Goal: Information Seeking & Learning: Find specific fact

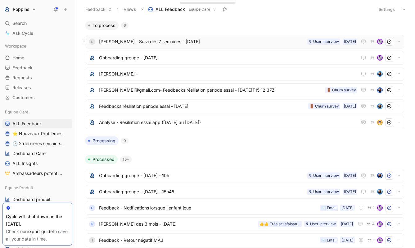
click at [211, 43] on span "[PERSON_NAME] - Suivi des 7 semaines - [DATE]" at bounding box center [202, 41] width 206 height 7
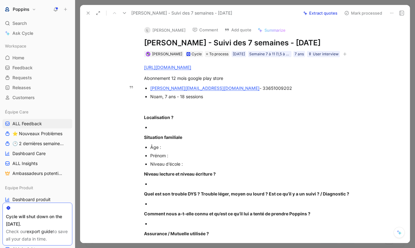
click at [221, 87] on div "[PERSON_NAME][EMAIL_ADDRESS][DOMAIN_NAME] - 33651009202" at bounding box center [254, 88] width 209 height 7
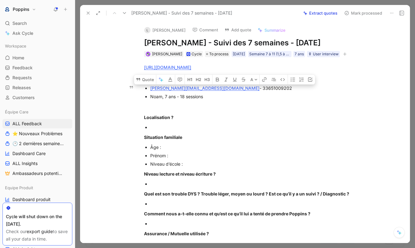
copy div "33651009202"
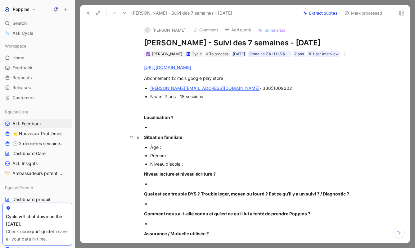
click at [273, 133] on p "Situation familiale" at bounding box center [251, 137] width 239 height 10
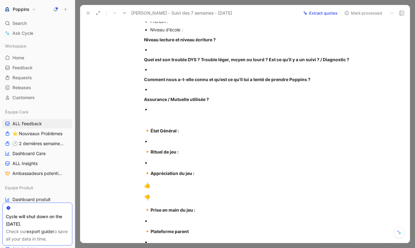
scroll to position [163, 0]
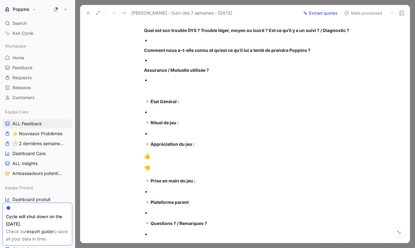
click at [168, 116] on p at bounding box center [254, 112] width 209 height 8
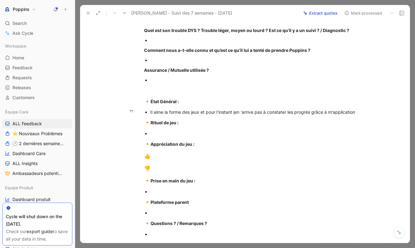
click at [332, 111] on div "Il aime la forme des jeux et pour l’instant jen ‘arrive pas à constater les pro…" at bounding box center [254, 112] width 209 height 7
click at [378, 113] on div "[URL][DOMAIN_NAME] Abonnement 12 mois google play store [PERSON_NAME][EMAIL_ADD…" at bounding box center [251, 79] width 317 height 371
click at [358, 116] on p "Il aime la forme des jeux et pour l’instant jen ‘arrive pas à constater les pro…" at bounding box center [254, 112] width 209 height 8
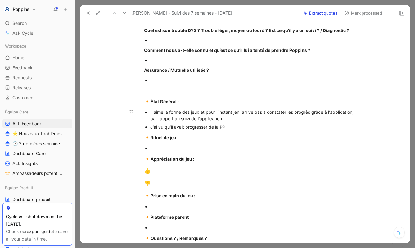
click at [239, 108] on p "Il aime la forme des jeux et pour l’instant jen ‘arrive pas à constater les pro…" at bounding box center [254, 115] width 209 height 15
click at [237, 111] on div "Il aime la forme des jeux et pour l’instant jen ‘arrive pas à constater les pro…" at bounding box center [254, 115] width 209 height 13
click at [242, 111] on div "Il aime la forme des jeux et pour l’instant je n ‘arrive pas à constater les pr…" at bounding box center [254, 115] width 209 height 13
click at [227, 128] on div "J’ai vu qu’il avait progresser de la PP" at bounding box center [254, 127] width 209 height 7
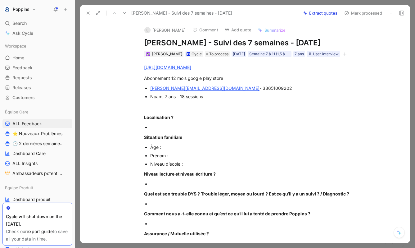
scroll to position [46, 0]
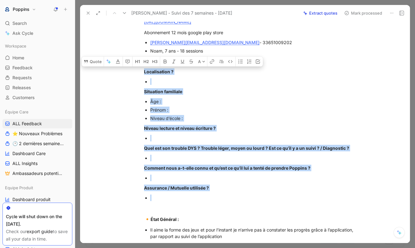
drag, startPoint x: 160, startPoint y: 197, endPoint x: 127, endPoint y: 70, distance: 131.2
click at [127, 70] on div "[URL][DOMAIN_NAME] Abonnement 12 mois google play store [PERSON_NAME][EMAIL_ADD…" at bounding box center [251, 204] width 317 height 386
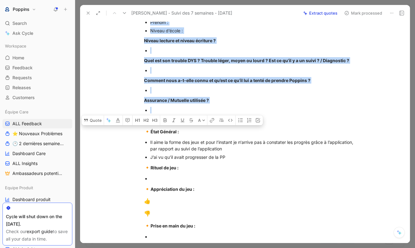
scroll to position [134, 0]
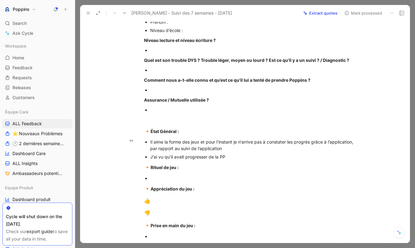
click at [240, 157] on div "J’ai vu qu’il avait progresser de la PP" at bounding box center [254, 156] width 209 height 7
click at [159, 112] on div at bounding box center [254, 110] width 209 height 7
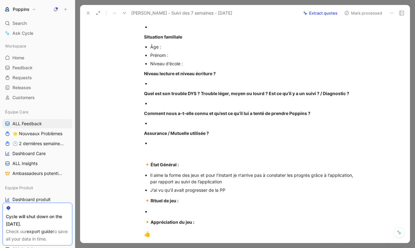
scroll to position [110, 0]
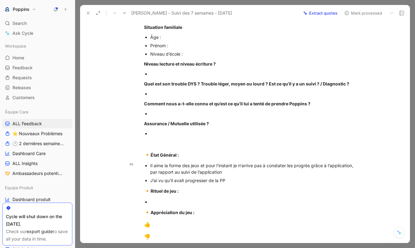
click at [234, 181] on div "J’ai vu qu’il avait progresser de la PP" at bounding box center [254, 180] width 209 height 7
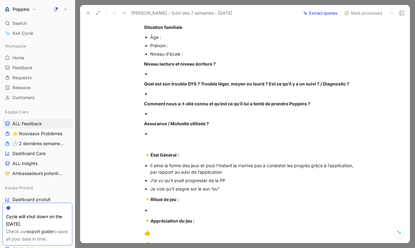
scroll to position [0, 0]
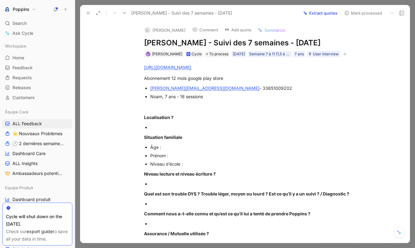
click at [191, 65] on link "[URL][DOMAIN_NAME]" at bounding box center [167, 67] width 47 height 5
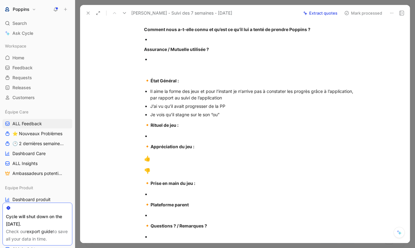
scroll to position [89, 0]
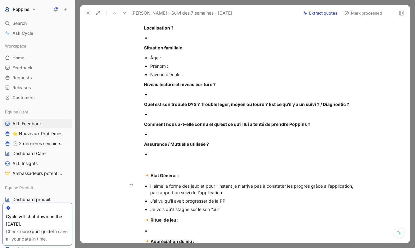
click at [237, 206] on div "Je vois qu’il stagne sur le son “ou”" at bounding box center [254, 209] width 209 height 7
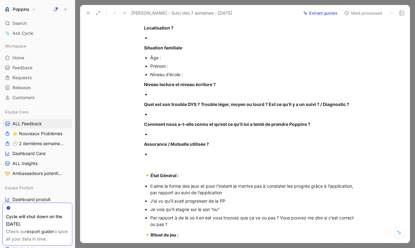
scroll to position [149, 0]
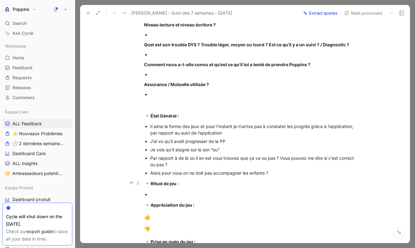
click at [151, 181] on strong "Rituel de jeu :" at bounding box center [165, 183] width 28 height 5
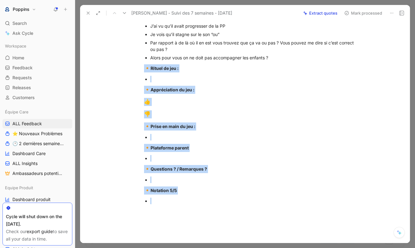
scroll to position [306, 0]
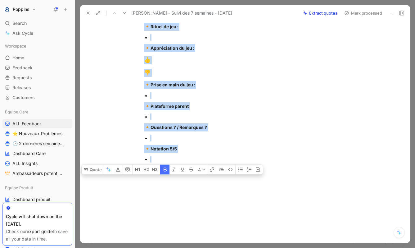
drag, startPoint x: 146, startPoint y: 183, endPoint x: 149, endPoint y: 159, distance: 24.5
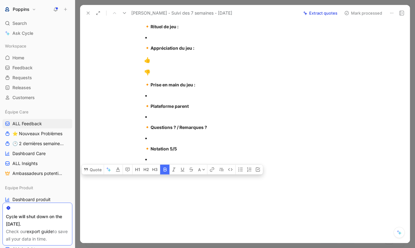
scroll to position [295, 0]
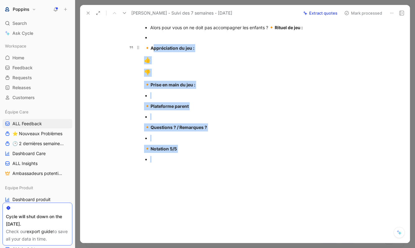
drag, startPoint x: 162, startPoint y: 167, endPoint x: 152, endPoint y: 46, distance: 121.9
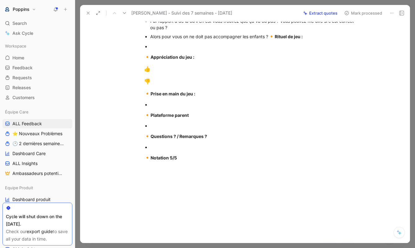
scroll to position [286, 0]
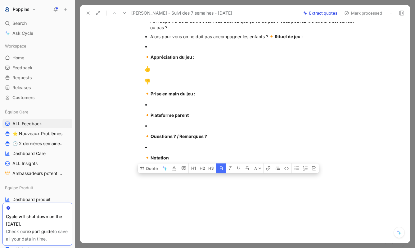
drag, startPoint x: 178, startPoint y: 158, endPoint x: 290, endPoint y: 38, distance: 163.8
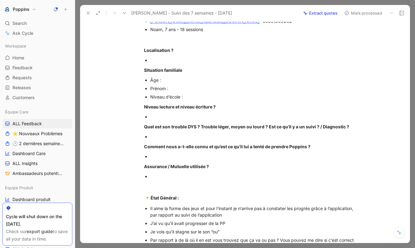
scroll to position [42, 0]
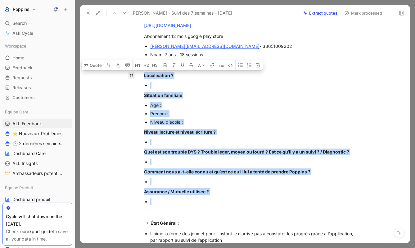
drag, startPoint x: 163, startPoint y: 202, endPoint x: 130, endPoint y: 73, distance: 133.5
click at [130, 73] on div "Quote A [URL][DOMAIN_NAME] Abonnement 12 mois google play store [PERSON_NAME][E…" at bounding box center [251, 189] width 317 height 349
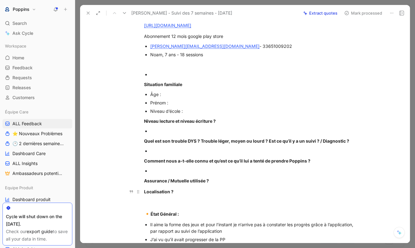
click at [209, 196] on p "Localisation ?" at bounding box center [251, 191] width 239 height 10
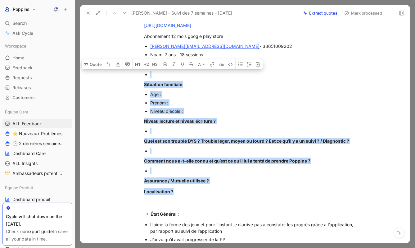
drag, startPoint x: 199, startPoint y: 194, endPoint x: 141, endPoint y: 76, distance: 131.5
click at [141, 76] on div "[URL][DOMAIN_NAME] Abonnement 12 mois google play store [PERSON_NAME][EMAIL_ADD…" at bounding box center [251, 147] width 317 height 265
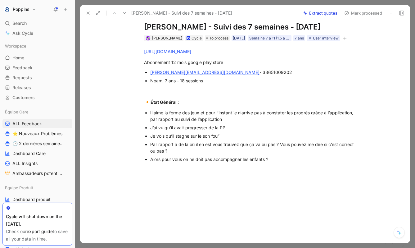
scroll to position [16, 0]
click at [235, 82] on div "Noam, 7 ans - 18 sessions" at bounding box center [254, 80] width 209 height 7
click at [89, 12] on use at bounding box center [88, 13] width 2 height 2
